Goal: Check status: Check status

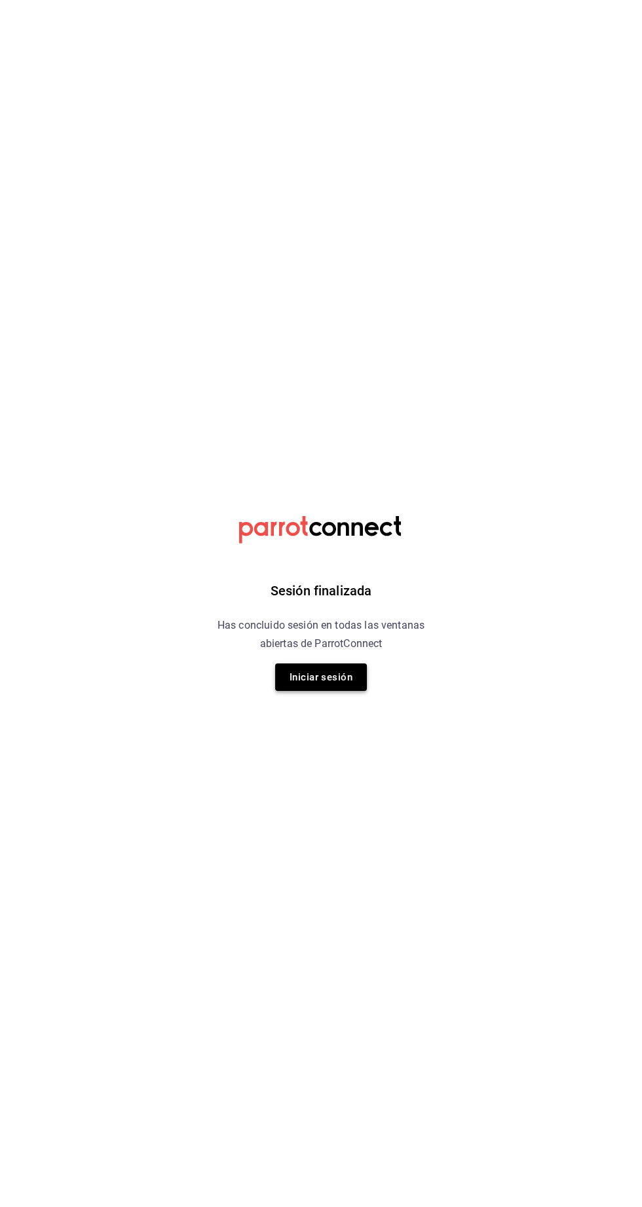
click at [351, 685] on button "Iniciar sesión" at bounding box center [321, 678] width 92 height 28
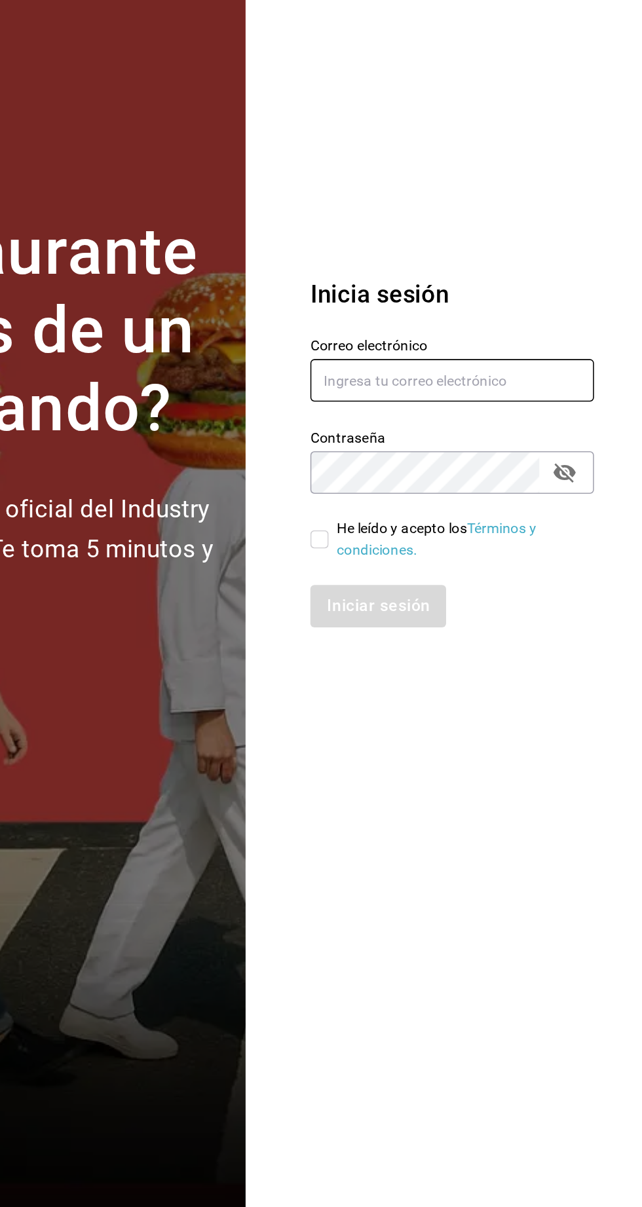
click at [565, 571] on input "text" at bounding box center [518, 558] width 183 height 28
type input "[PERSON_NAME][EMAIL_ADDRESS][PERSON_NAME][DOMAIN_NAME]"
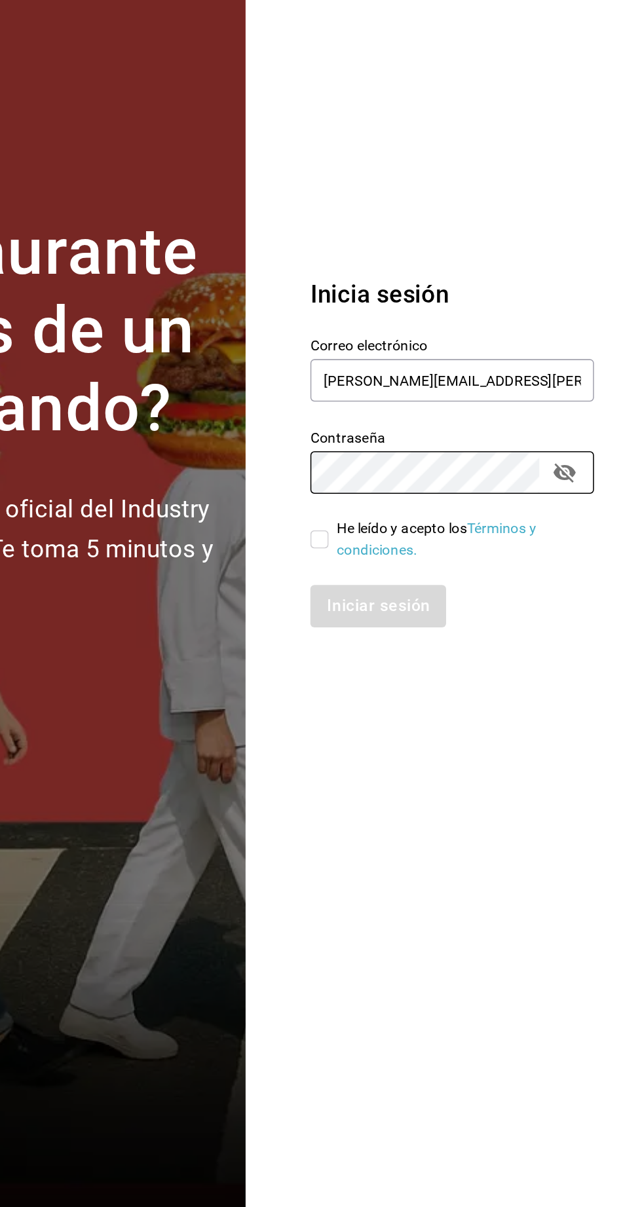
click at [435, 666] on input "He leído y acepto los Términos y condiciones." at bounding box center [433, 661] width 12 height 12
checkbox input "true"
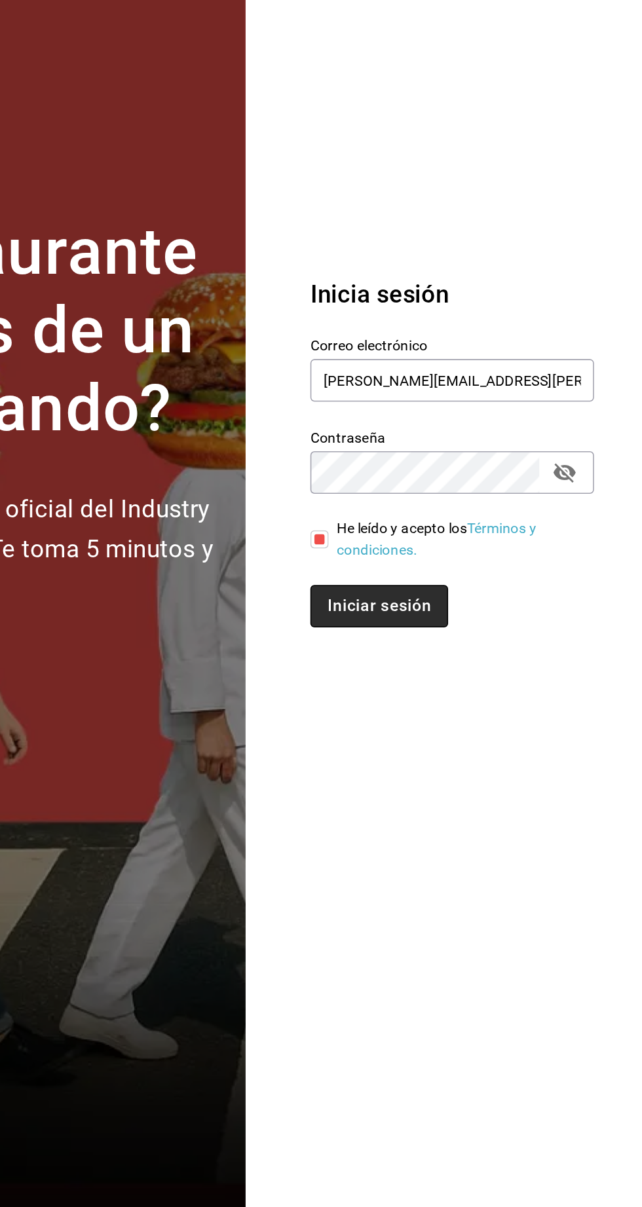
click at [491, 717] on button "Iniciar sesión" at bounding box center [471, 704] width 89 height 28
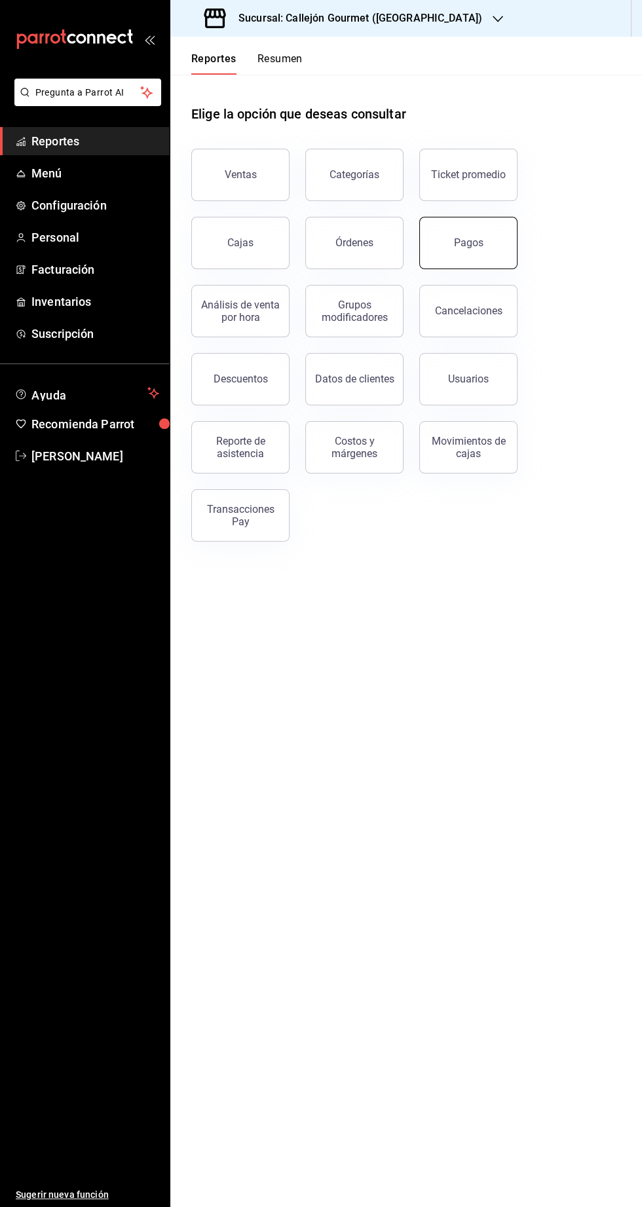
click at [472, 241] on div "Pagos" at bounding box center [468, 243] width 29 height 12
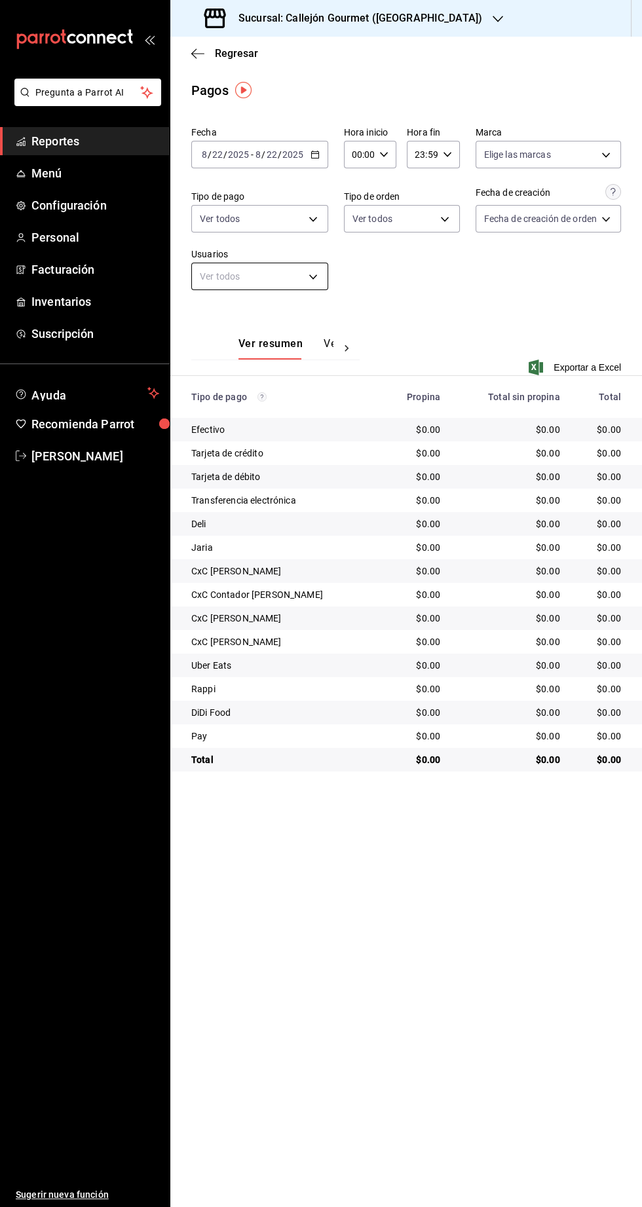
click at [293, 282] on body "Pregunta a Parrot AI Reportes Menú Configuración Personal Facturación Inventari…" at bounding box center [321, 603] width 642 height 1207
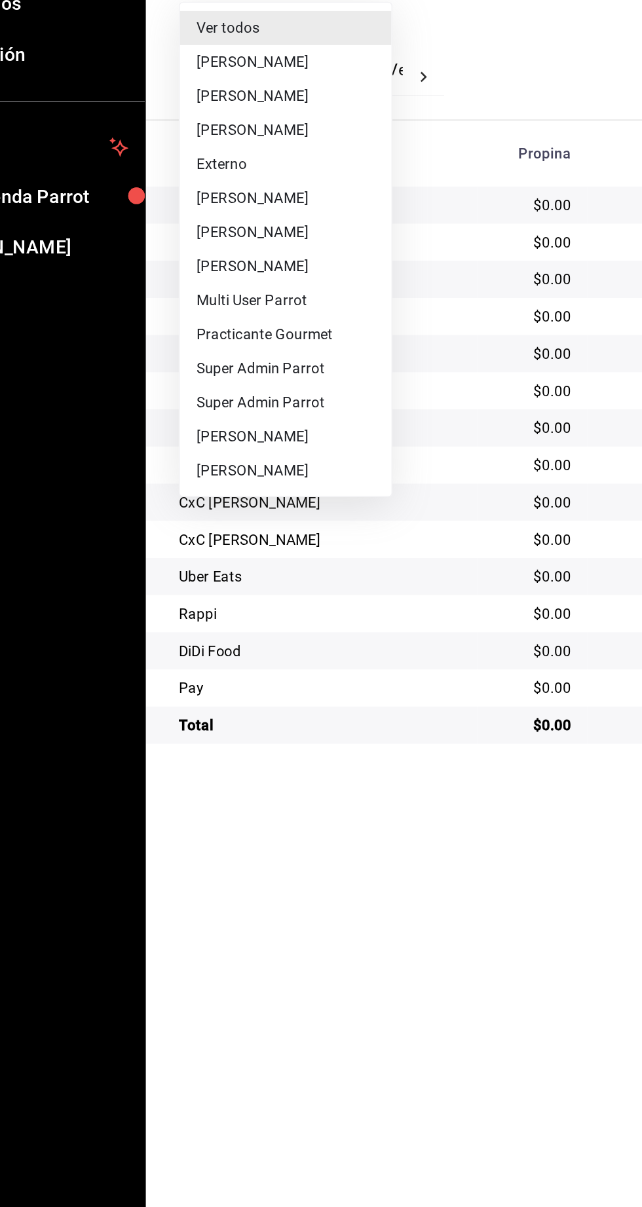
click at [267, 645] on div at bounding box center [321, 603] width 642 height 1207
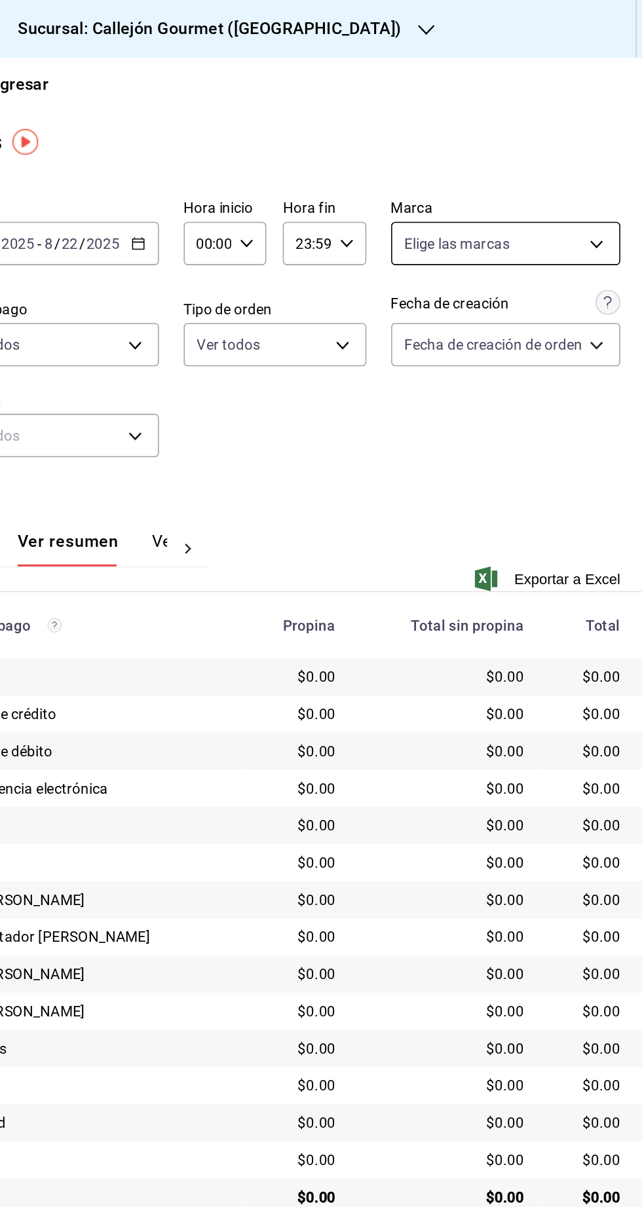
click at [568, 158] on body "Pregunta a Parrot AI Reportes Menú Configuración Personal Facturación Inventari…" at bounding box center [321, 603] width 642 height 1207
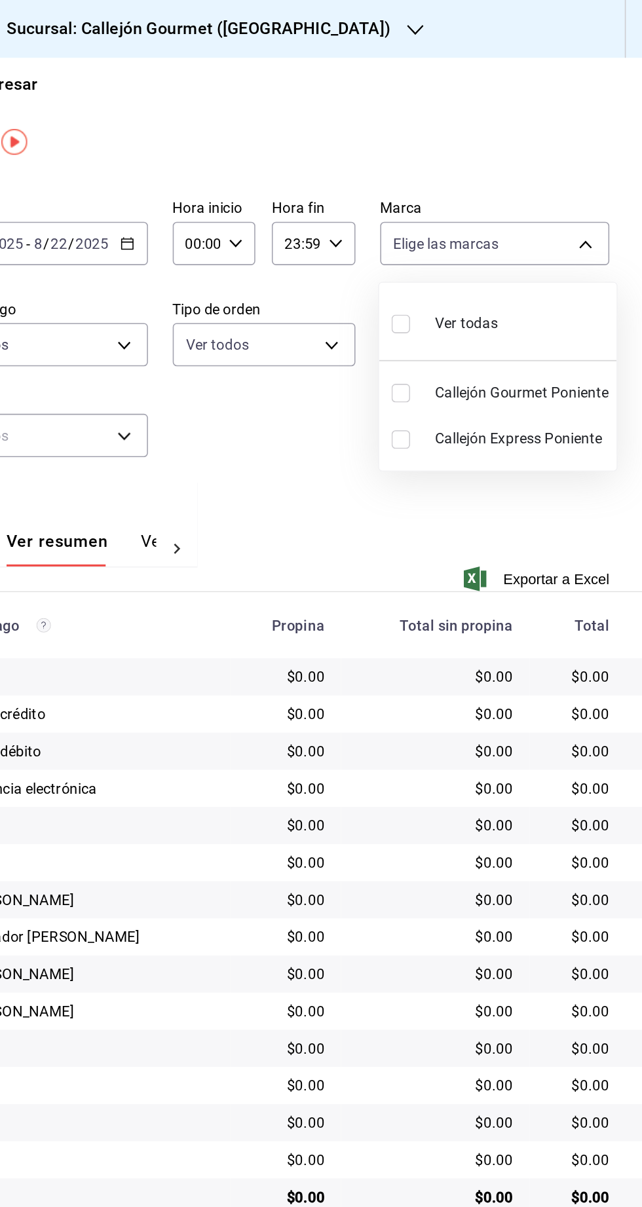
click at [577, 166] on div at bounding box center [321, 603] width 642 height 1207
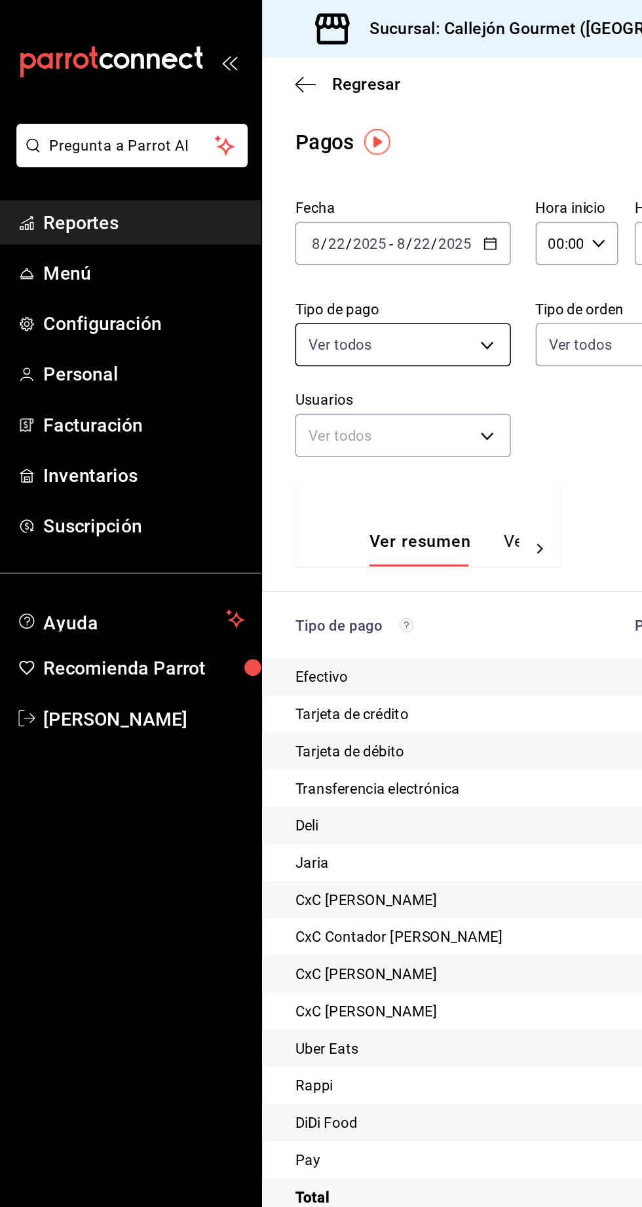
click at [280, 220] on body "Pregunta a Parrot AI Reportes Menú Configuración Personal Facturación Inventari…" at bounding box center [321, 603] width 642 height 1207
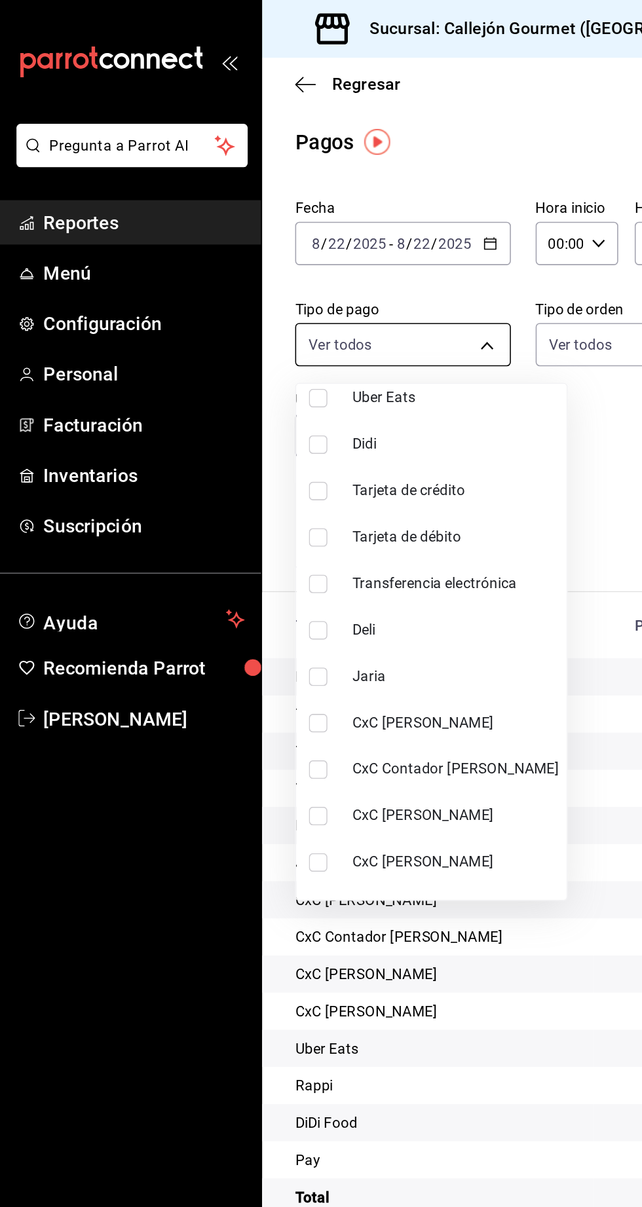
scroll to position [140, 0]
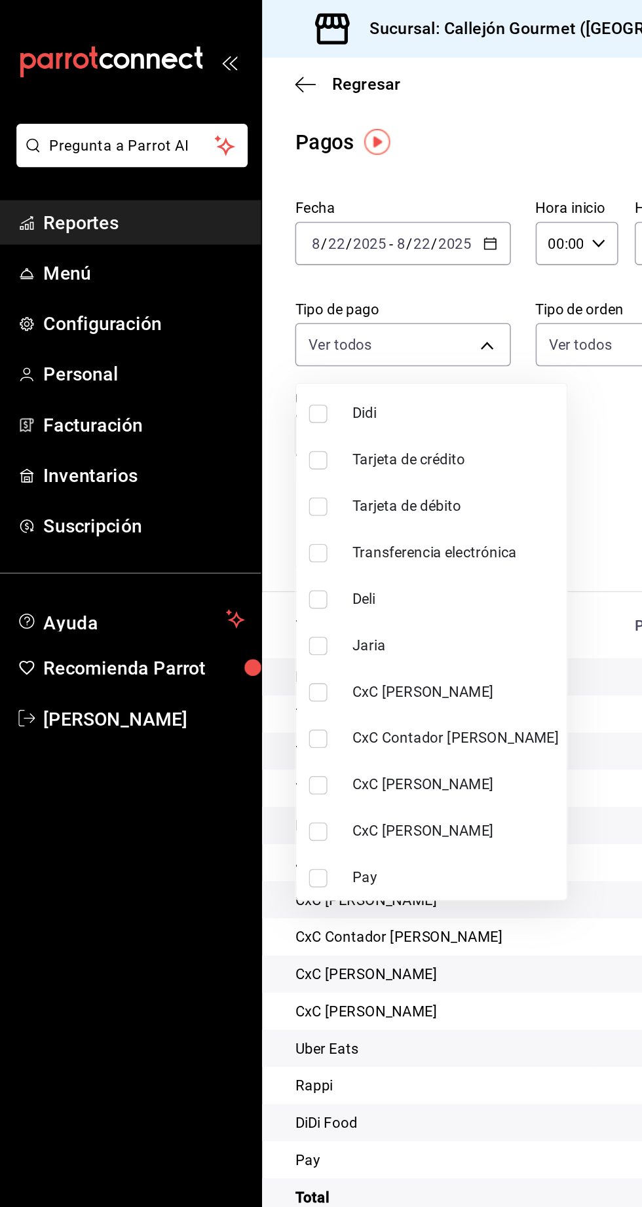
click at [210, 528] on input "checkbox" at bounding box center [206, 528] width 12 height 12
checkbox input "true"
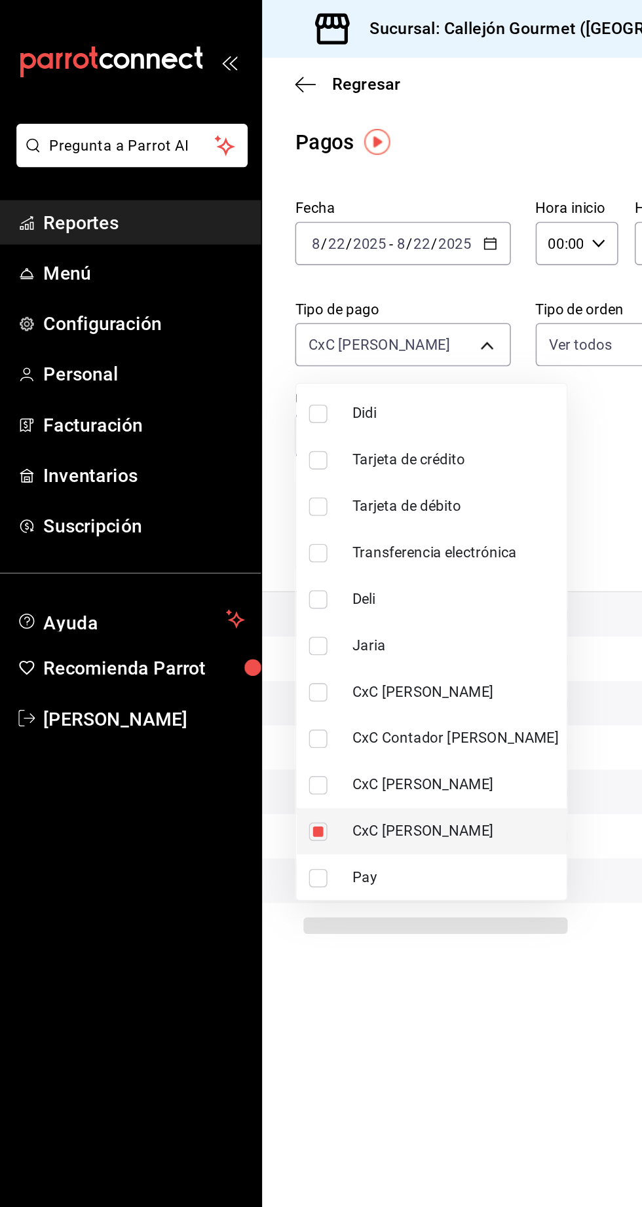
type input "eb074f81-0c33-4bfc-92ac-6aa95337ea02"
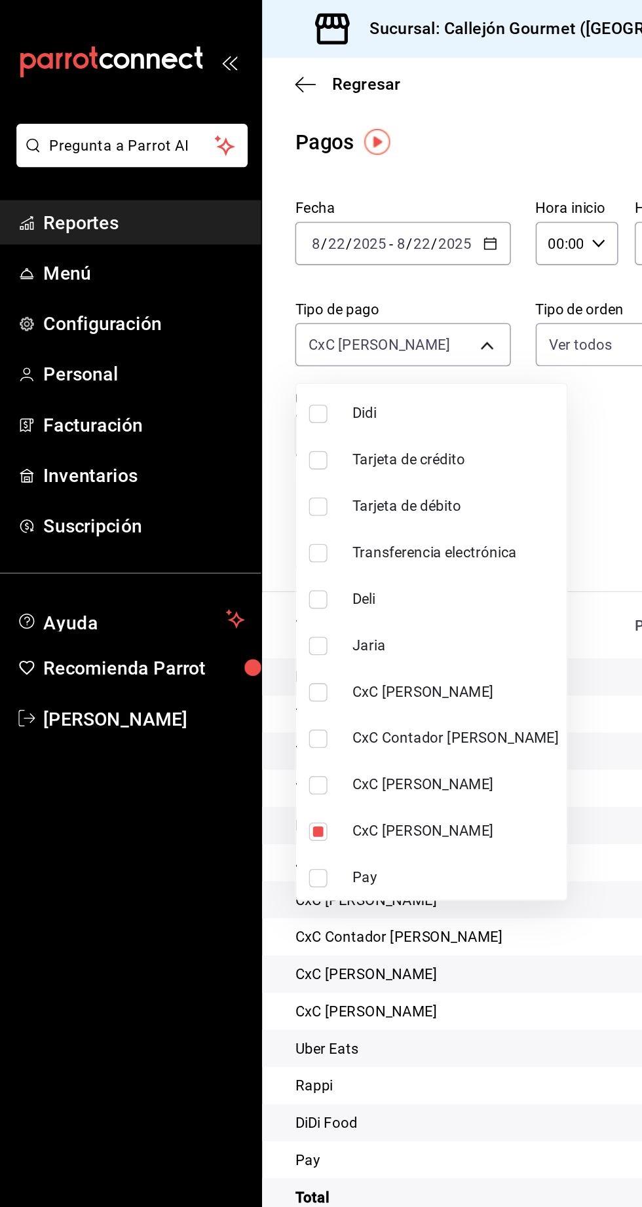
click at [302, 157] on div at bounding box center [321, 603] width 642 height 1207
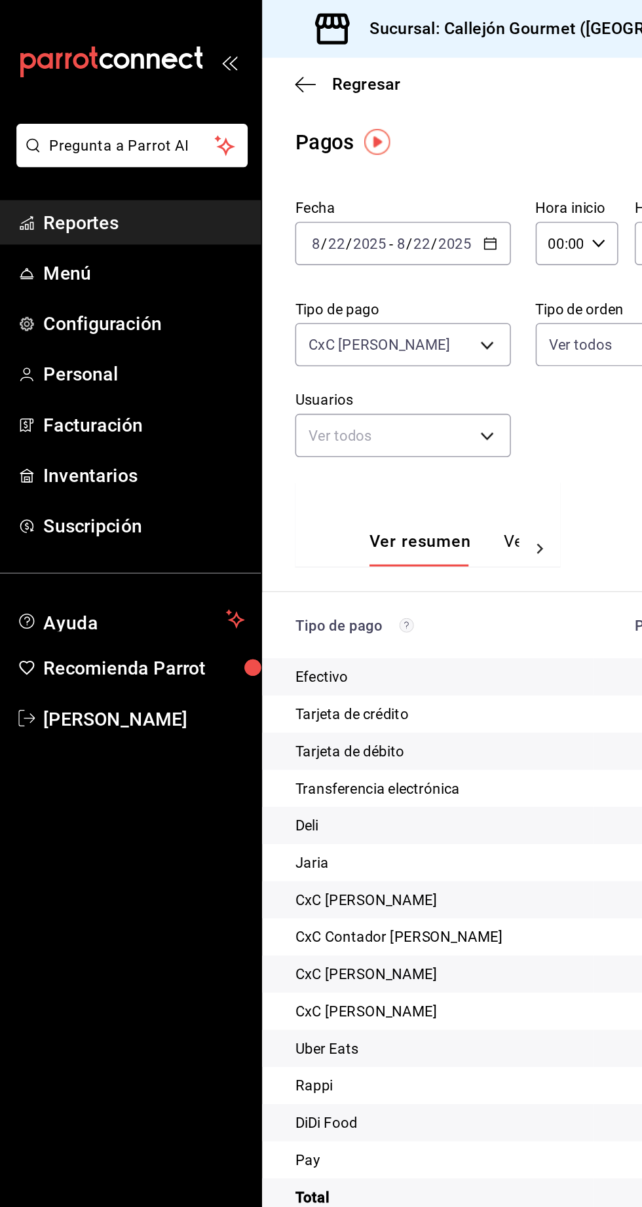
click at [314, 159] on icon "button" at bounding box center [315, 154] width 9 height 9
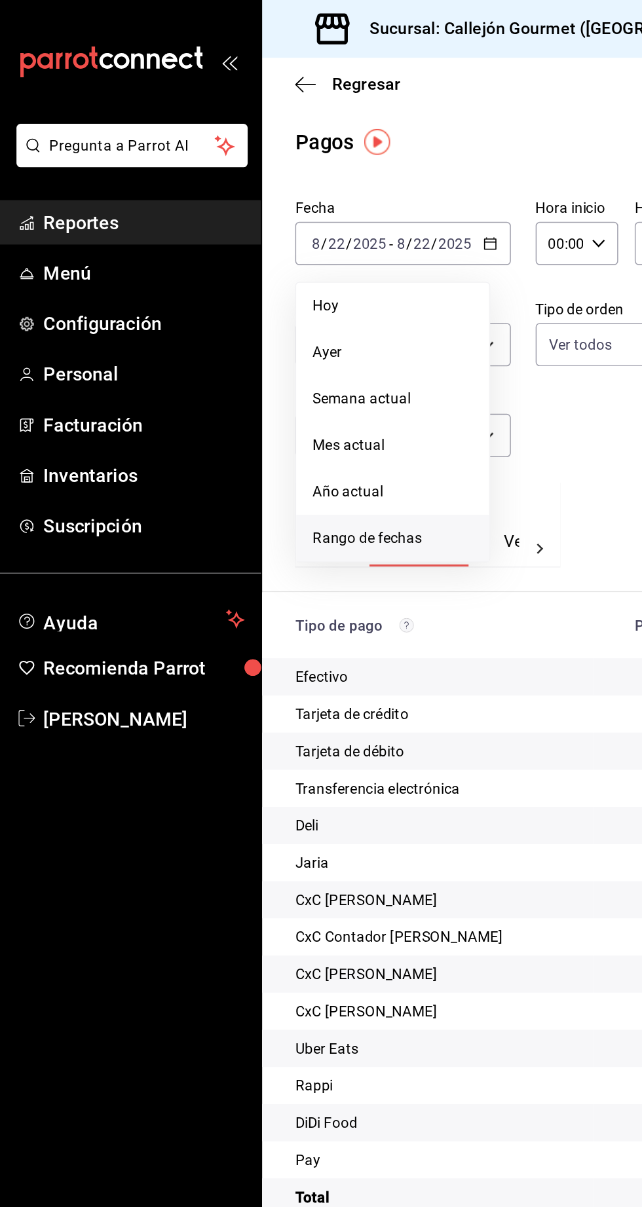
click at [275, 343] on span "Rango de fechas" at bounding box center [253, 342] width 102 height 14
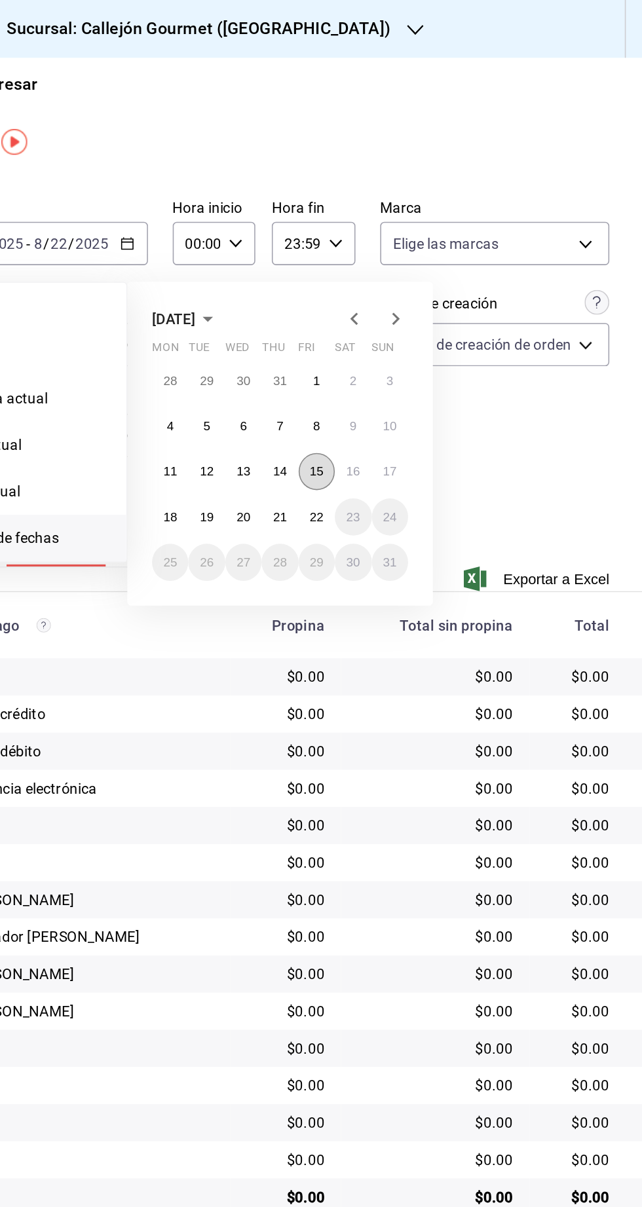
click at [438, 298] on abbr "15" at bounding box center [435, 299] width 9 height 9
click at [434, 329] on abbr "22" at bounding box center [435, 328] width 9 height 9
